Goal: Task Accomplishment & Management: Use online tool/utility

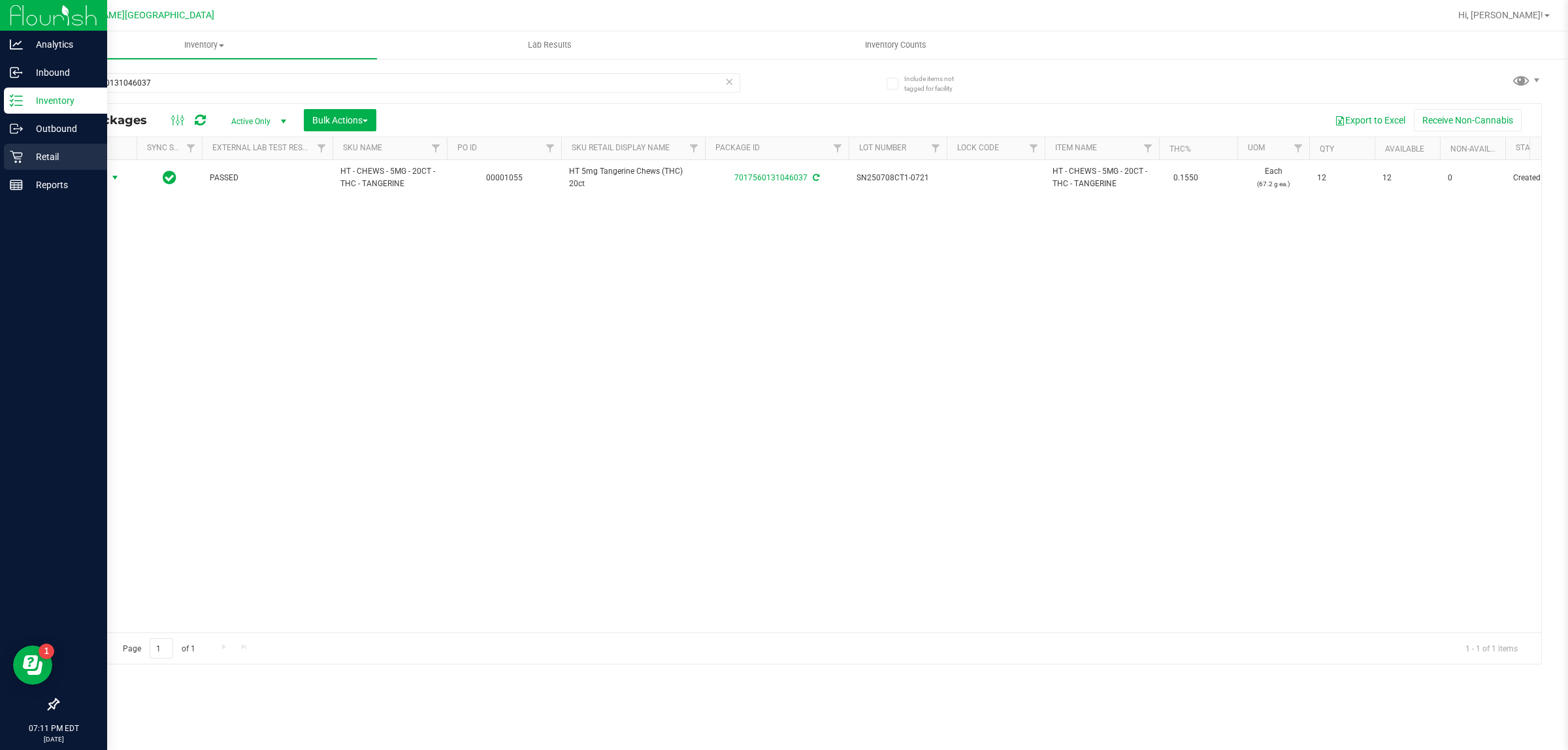
click at [17, 167] on div "Retail" at bounding box center [56, 157] width 103 height 26
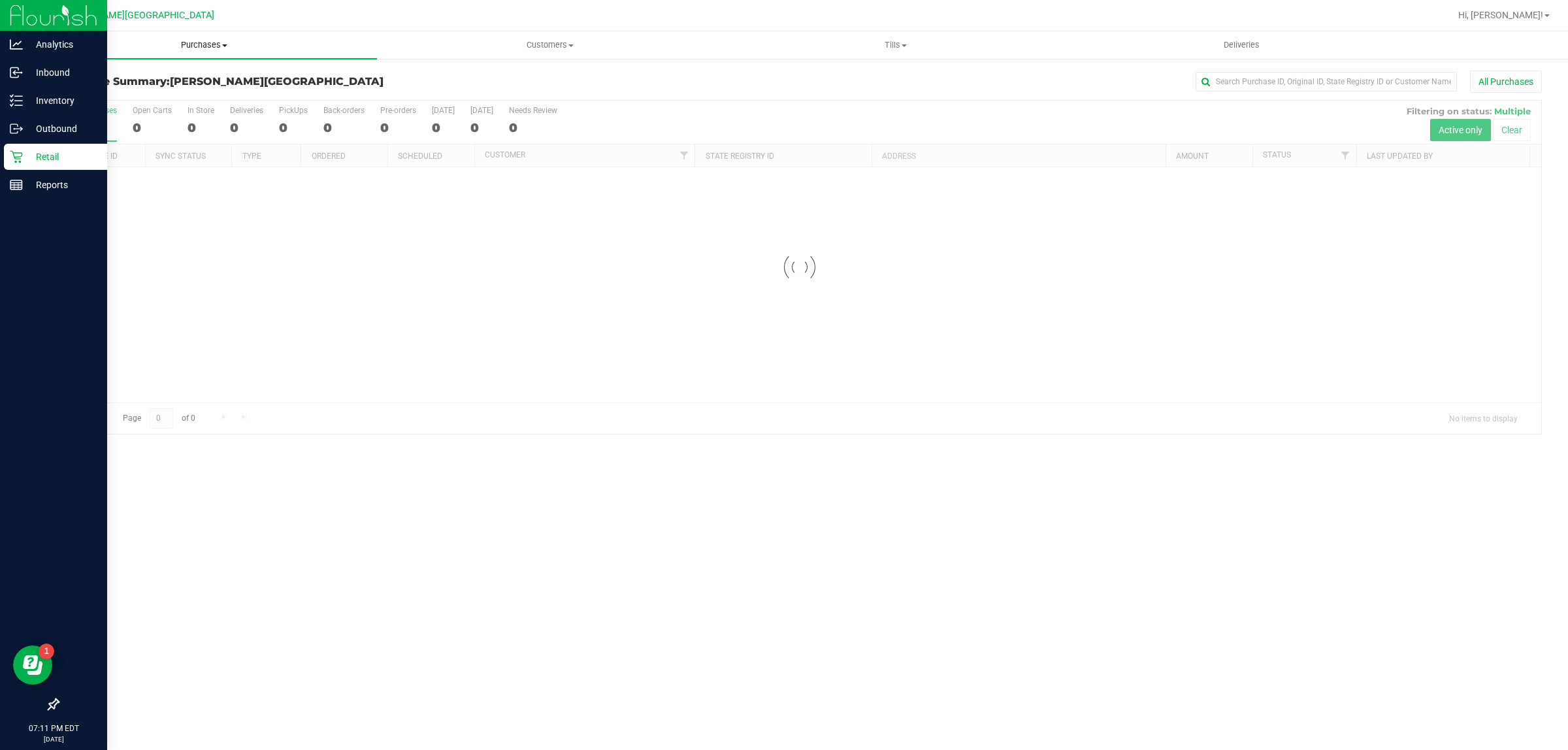
click at [207, 46] on span "Purchases" at bounding box center [204, 45] width 346 height 12
click at [148, 93] on li "Fulfillment" at bounding box center [204, 95] width 346 height 16
click at [210, 41] on span "Purchases" at bounding box center [204, 45] width 346 height 12
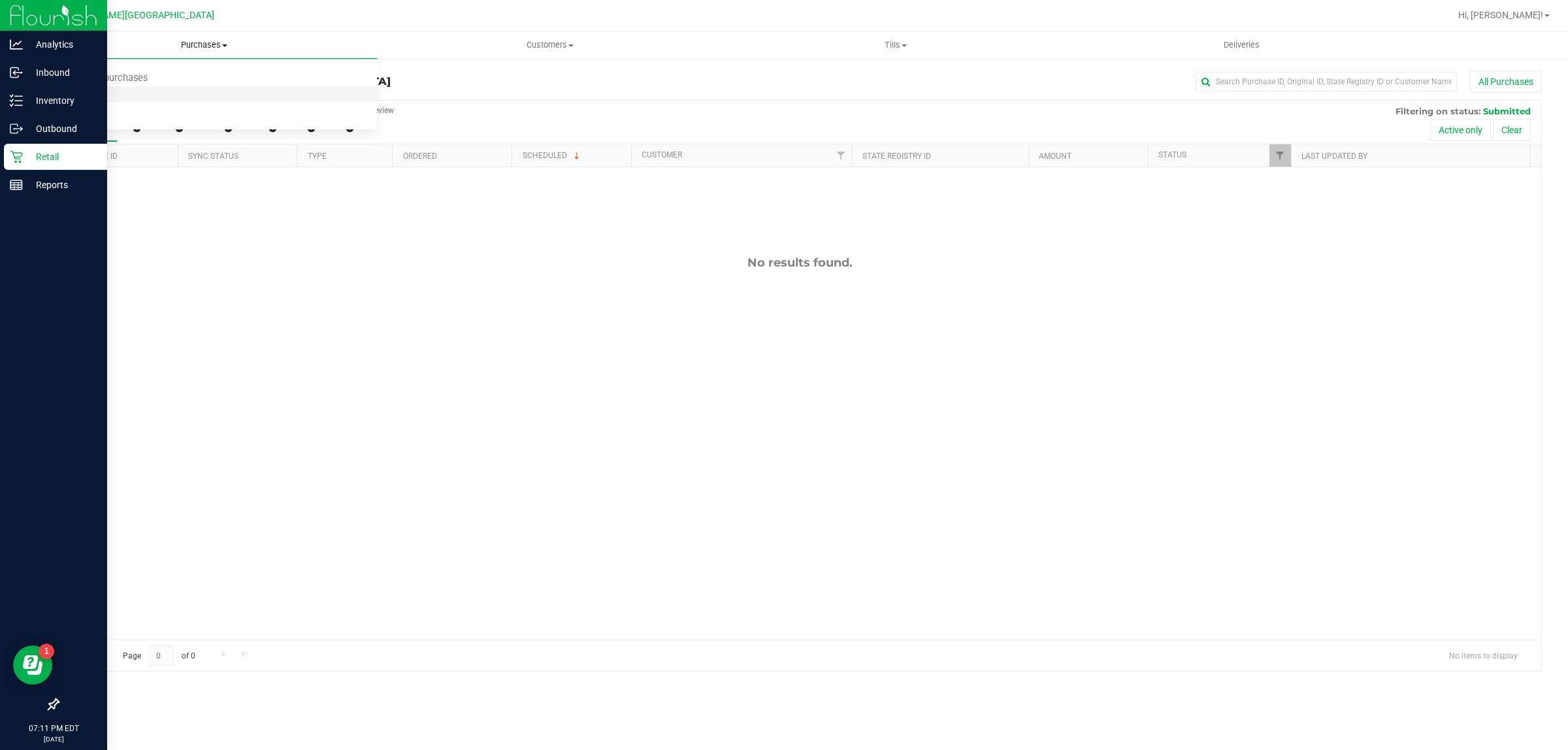
click at [147, 93] on li "Fulfillment" at bounding box center [204, 95] width 346 height 16
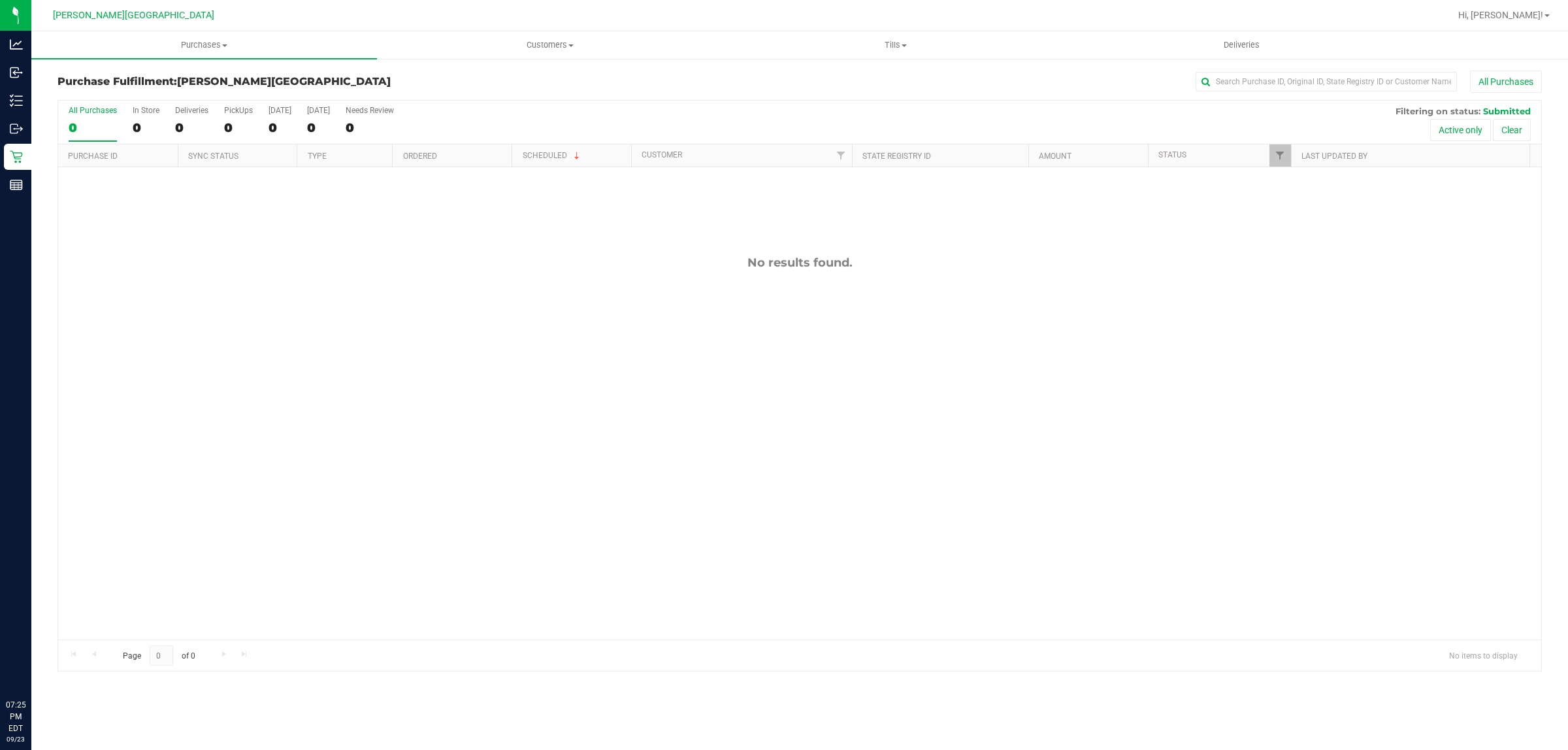
click at [204, 48] on span "Purchases" at bounding box center [204, 45] width 346 height 12
click at [177, 96] on li "Fulfillment" at bounding box center [204, 95] width 346 height 16
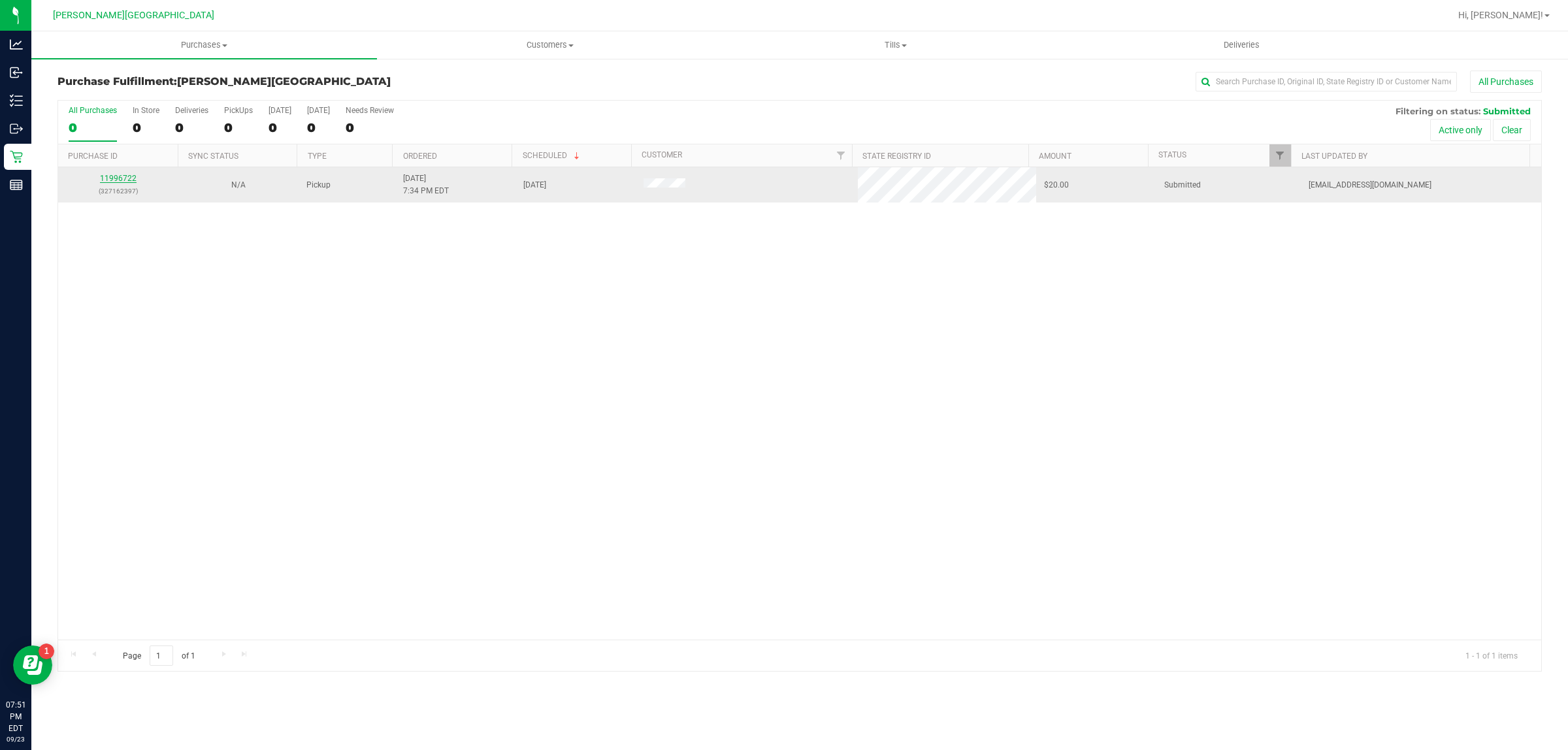
click at [132, 177] on link "11996722" at bounding box center [118, 178] width 37 height 9
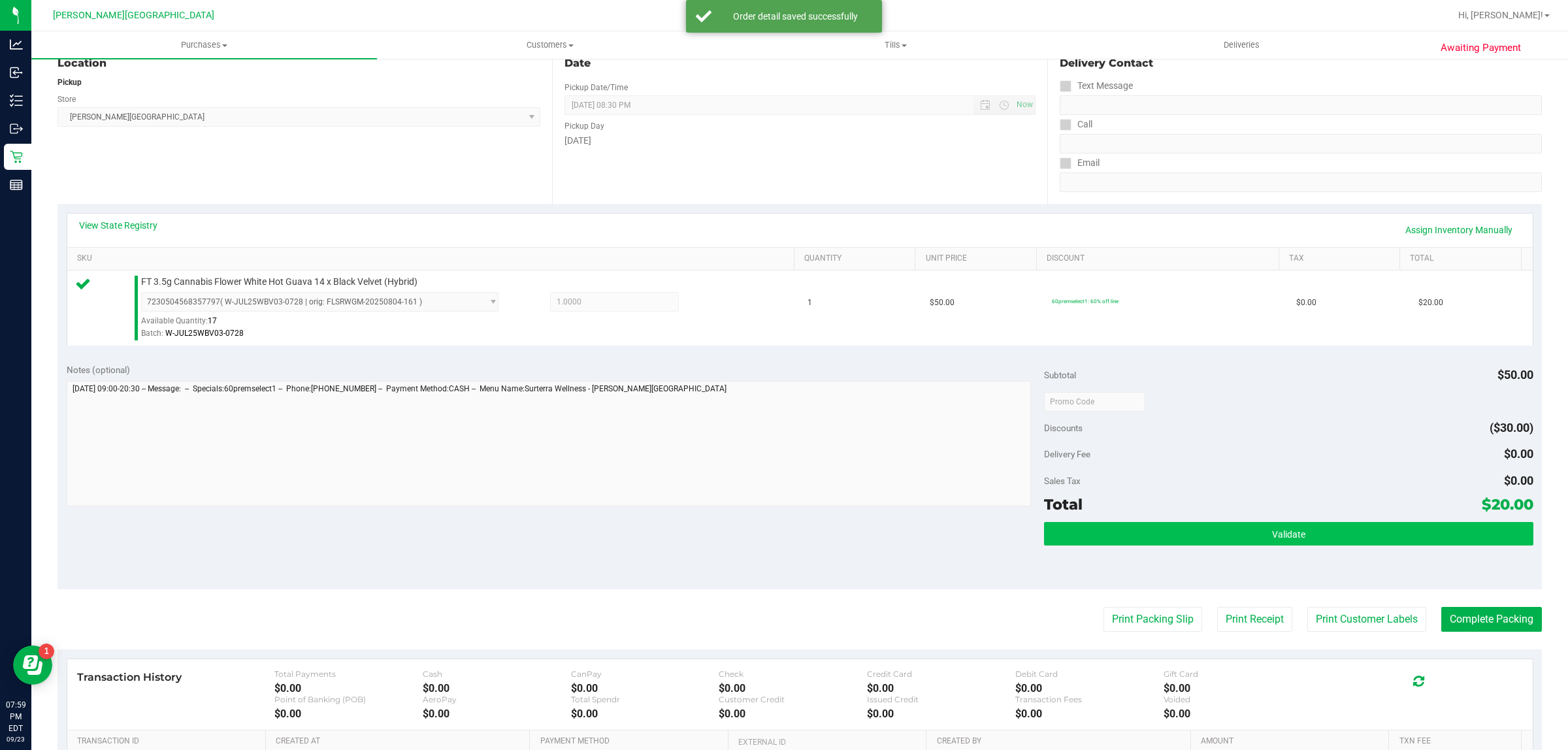
scroll to position [163, 0]
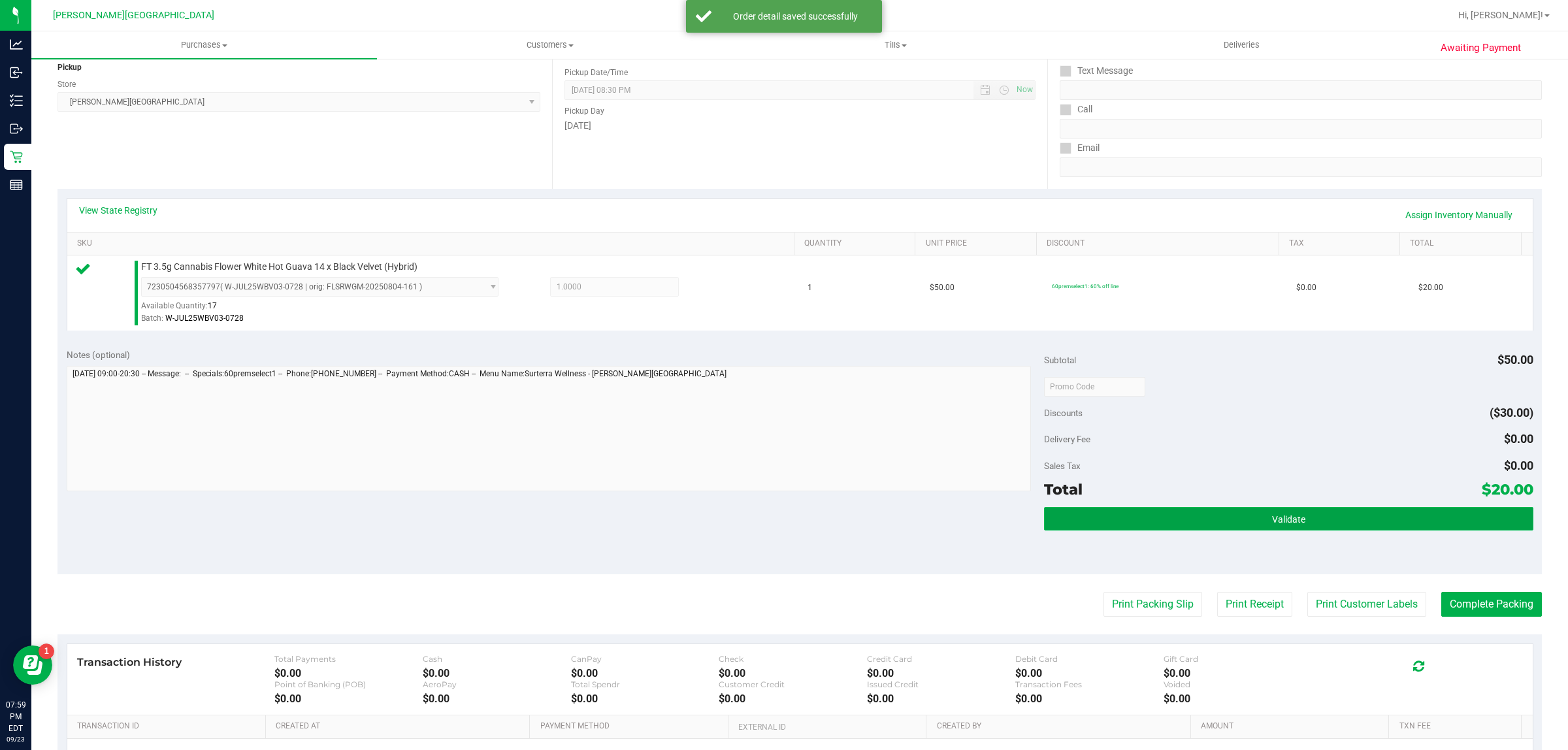
click at [1333, 513] on button "Validate" at bounding box center [1288, 519] width 488 height 24
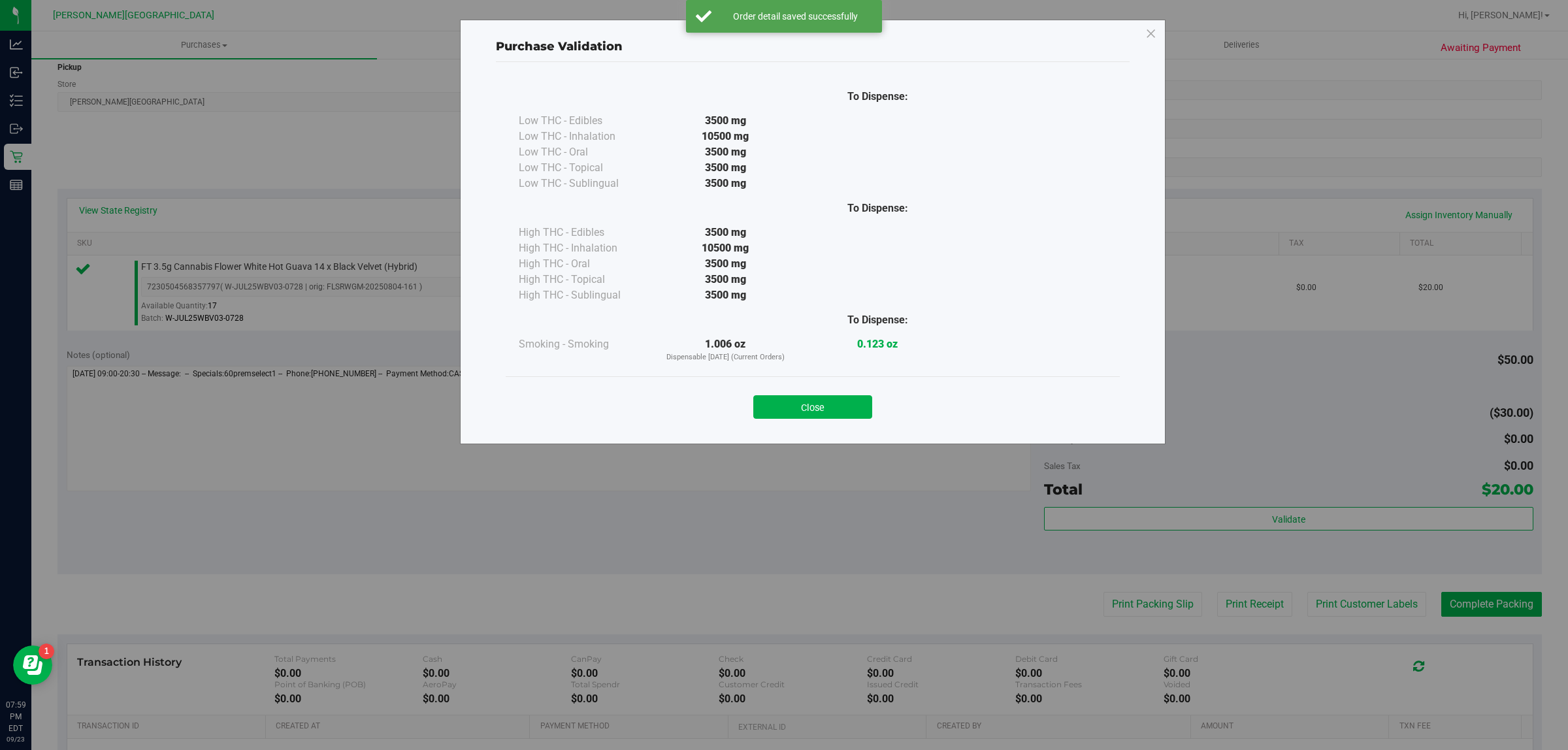
click at [851, 407] on button "Close" at bounding box center [813, 407] width 119 height 24
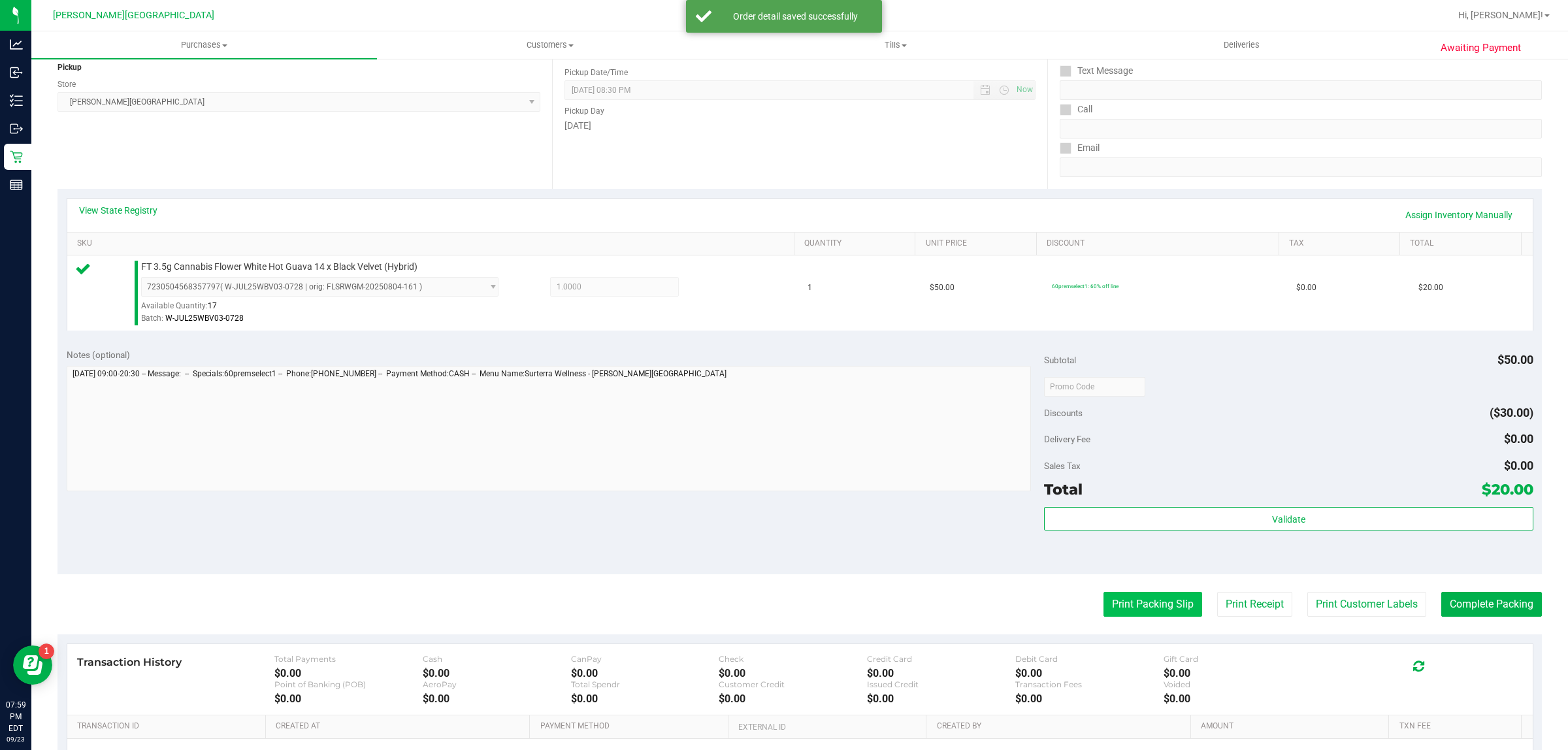
click at [1162, 602] on button "Print Packing Slip" at bounding box center [1153, 605] width 99 height 25
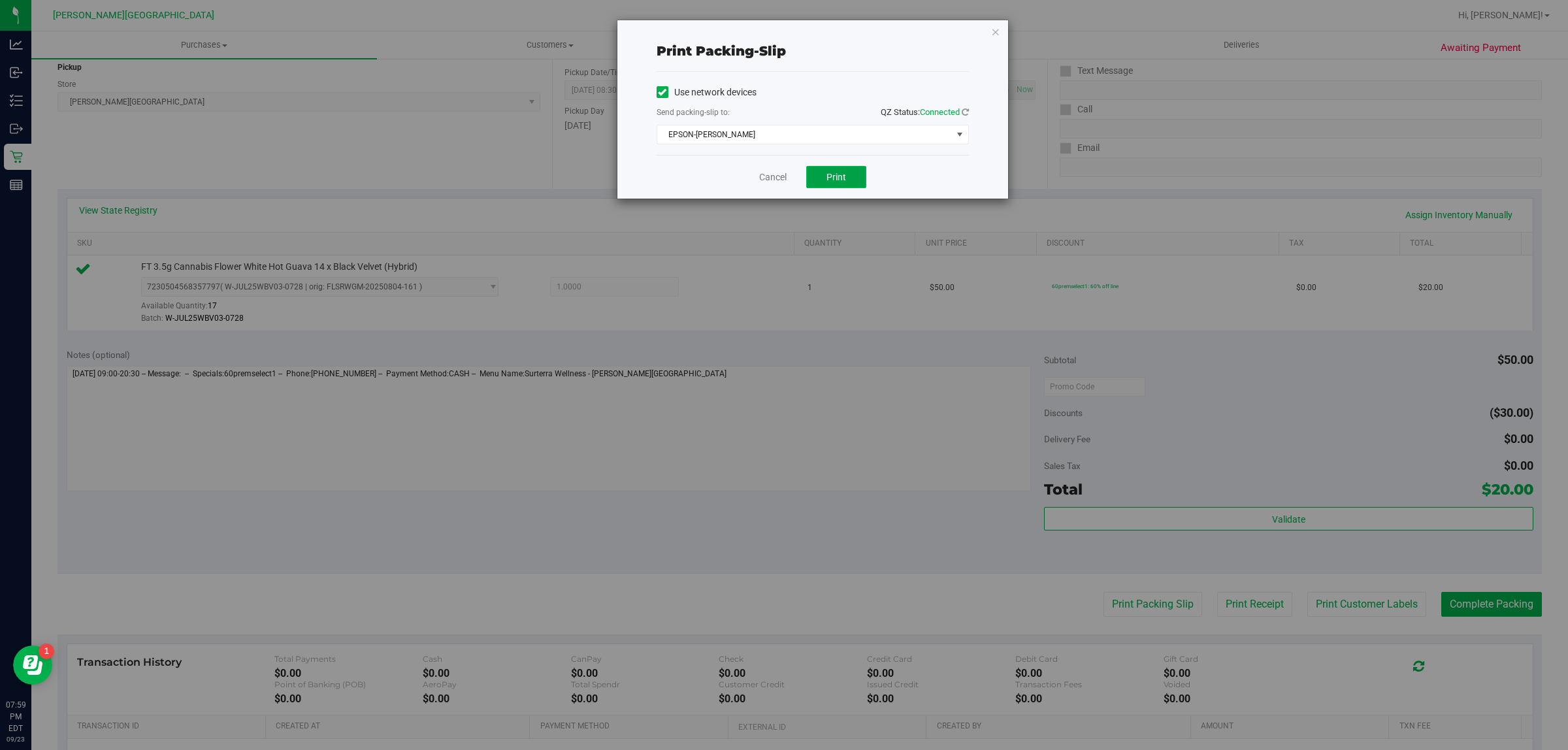
click at [833, 180] on span "Print" at bounding box center [836, 177] width 19 height 10
click at [997, 26] on icon "button" at bounding box center [995, 31] width 9 height 16
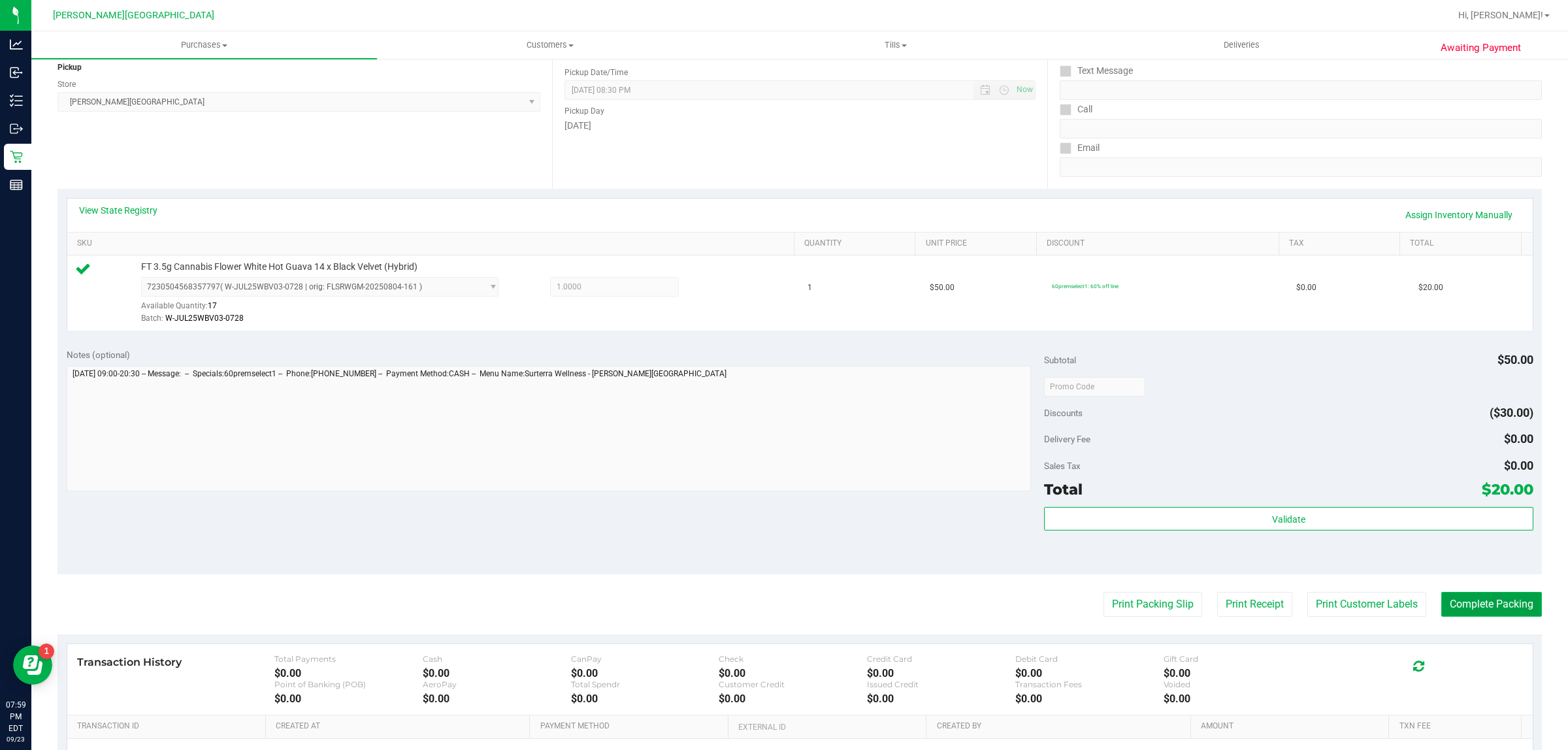
click at [1485, 598] on button "Complete Packing" at bounding box center [1491, 605] width 101 height 25
